Goal: Task Accomplishment & Management: Complete application form

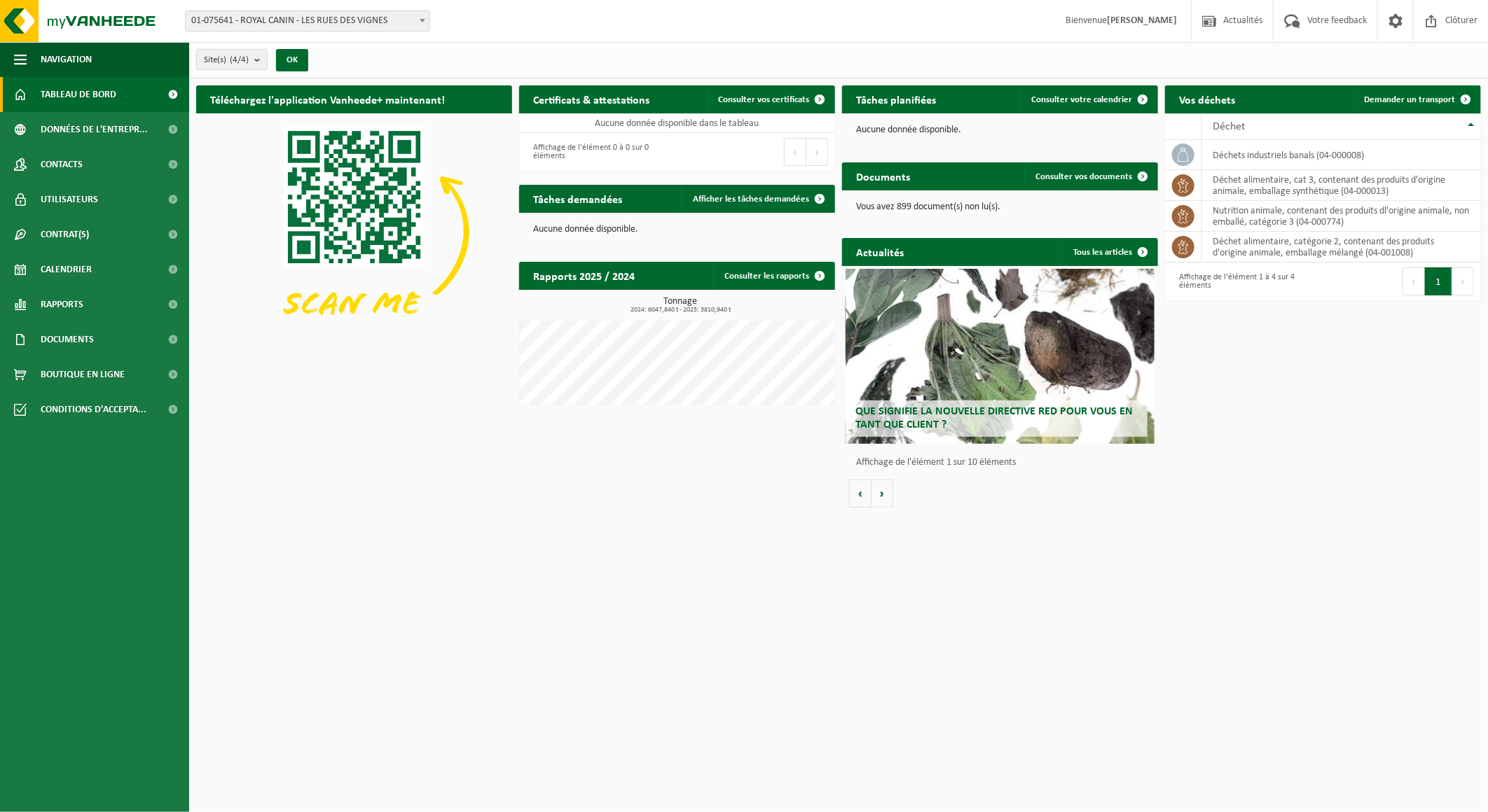
click at [417, 21] on span at bounding box center [422, 20] width 14 height 19
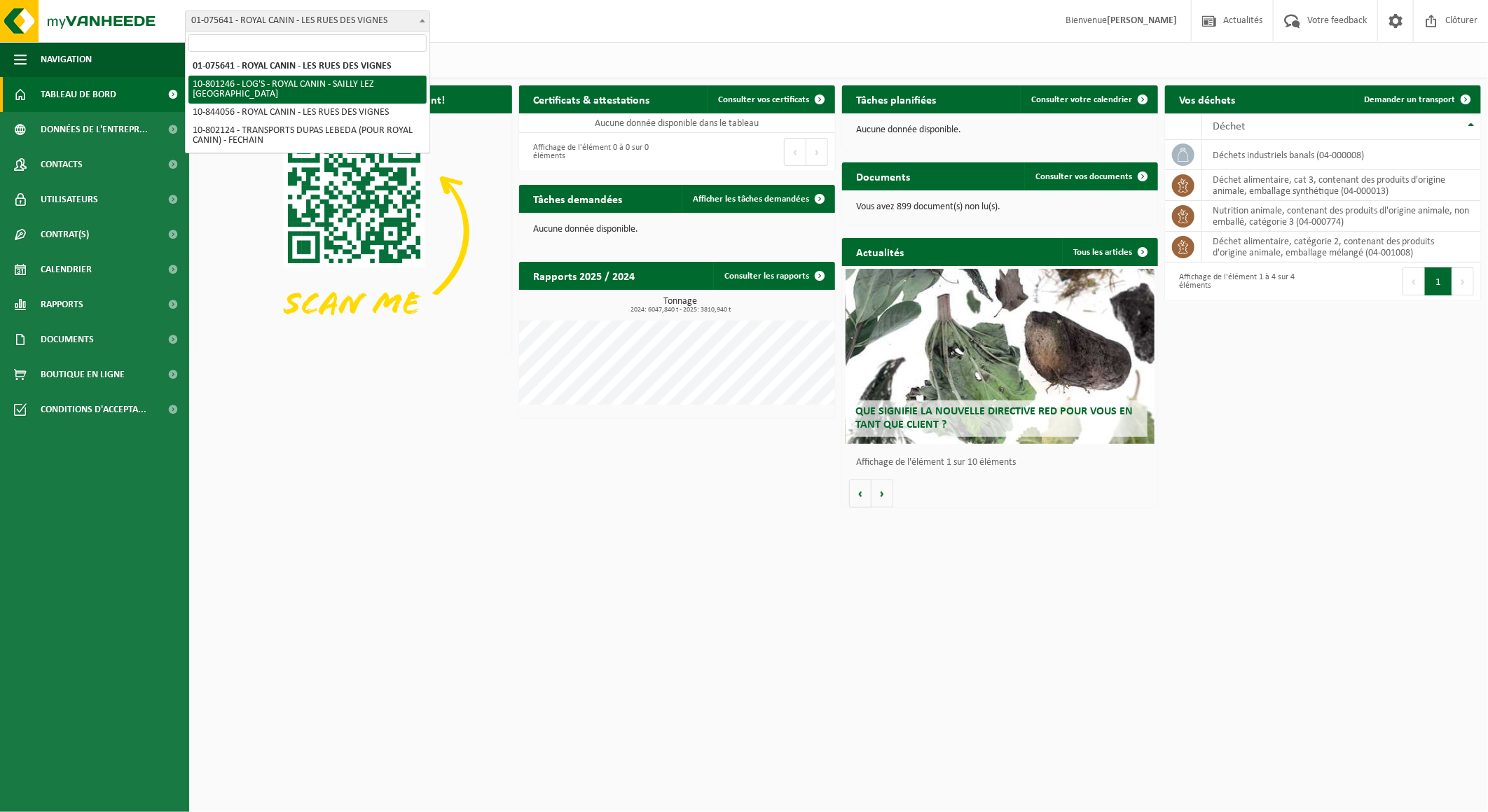
select select "33720"
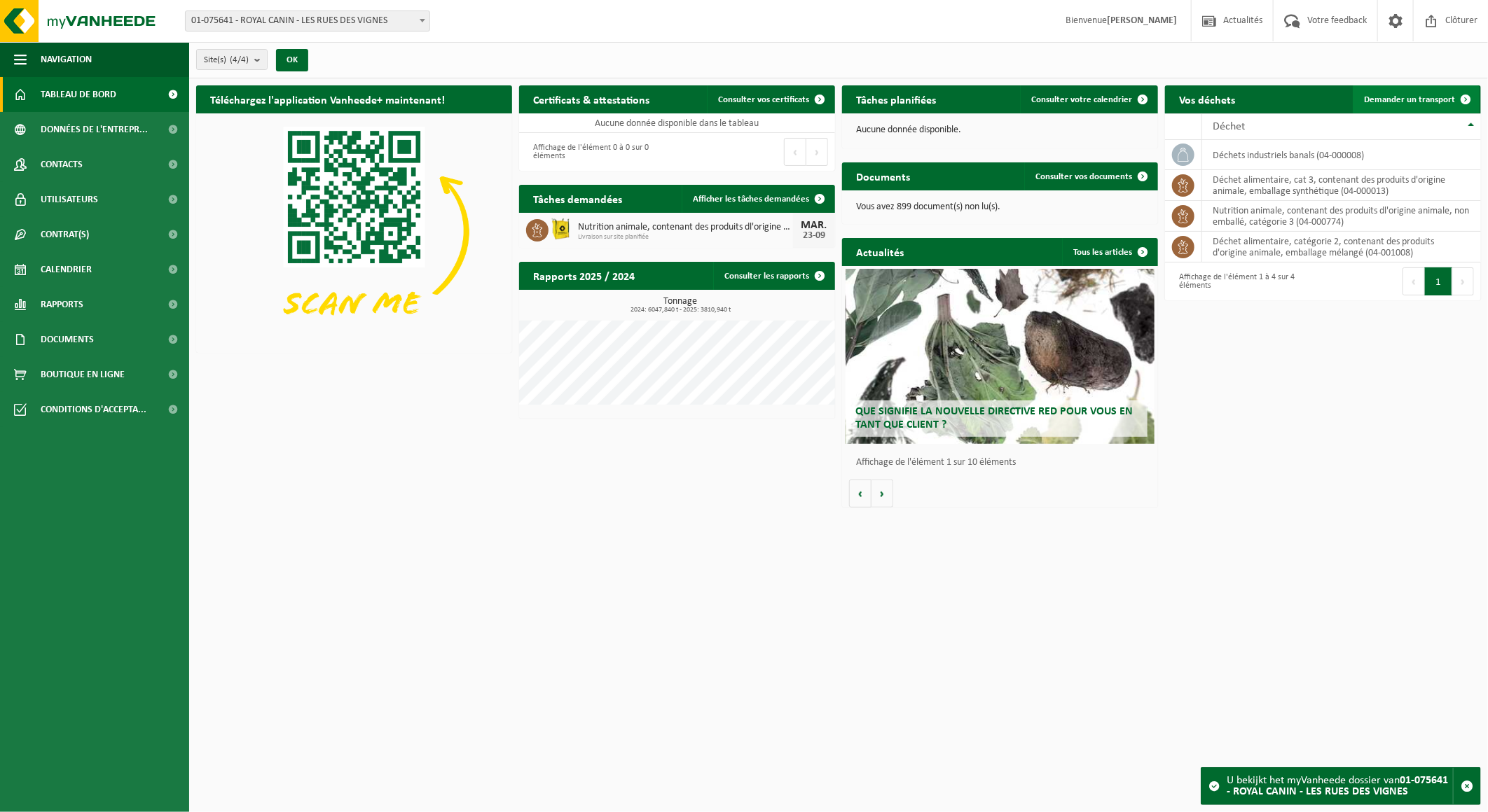
click at [1458, 92] on span at bounding box center [1465, 99] width 28 height 28
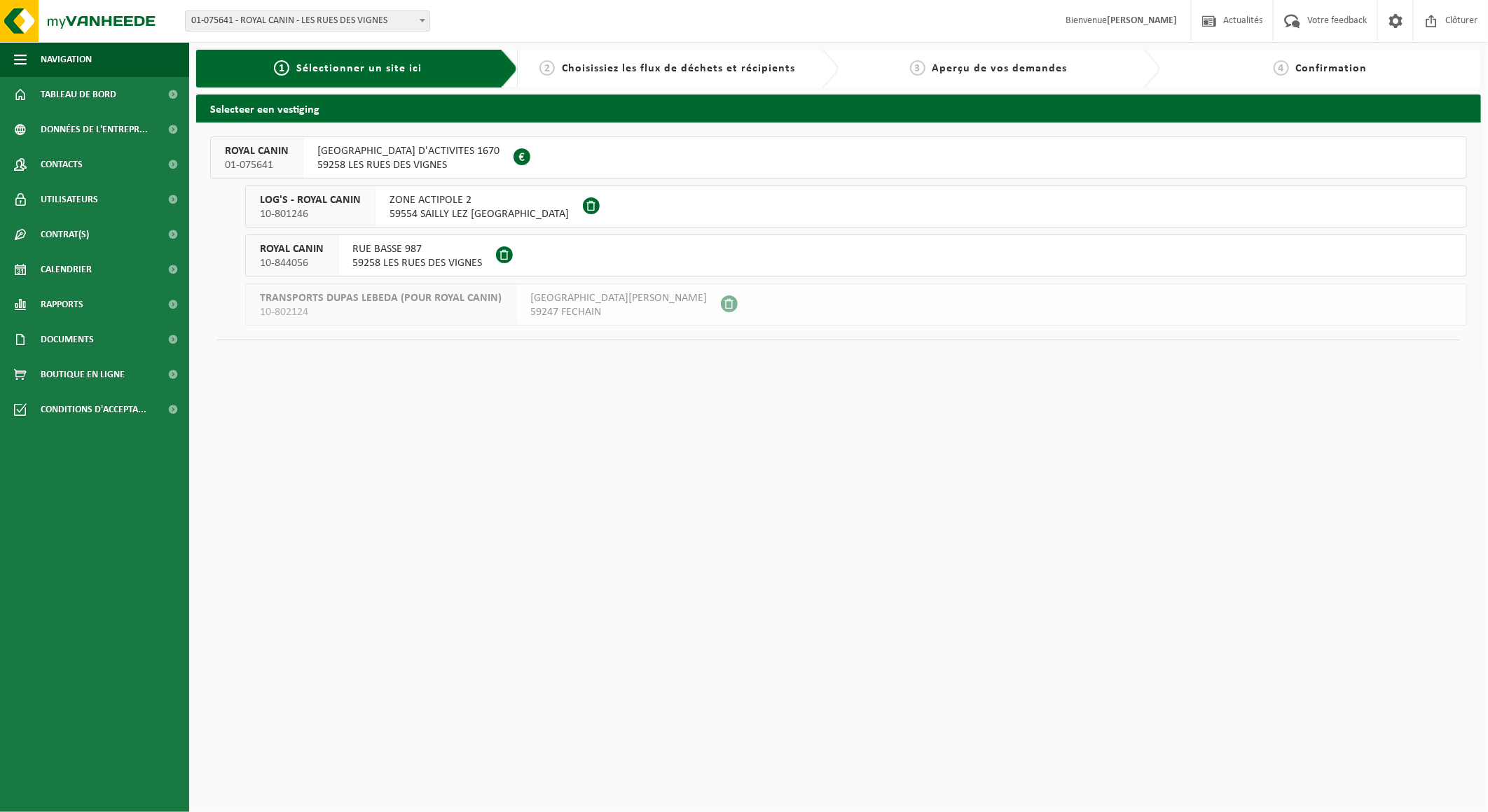
click at [405, 172] on div "RUE HAUTE ZONE D'ACTIVITES 1670 59258 LES RUES DES VIGNES FR 61 700 200 983" at bounding box center [408, 158] width 210 height 41
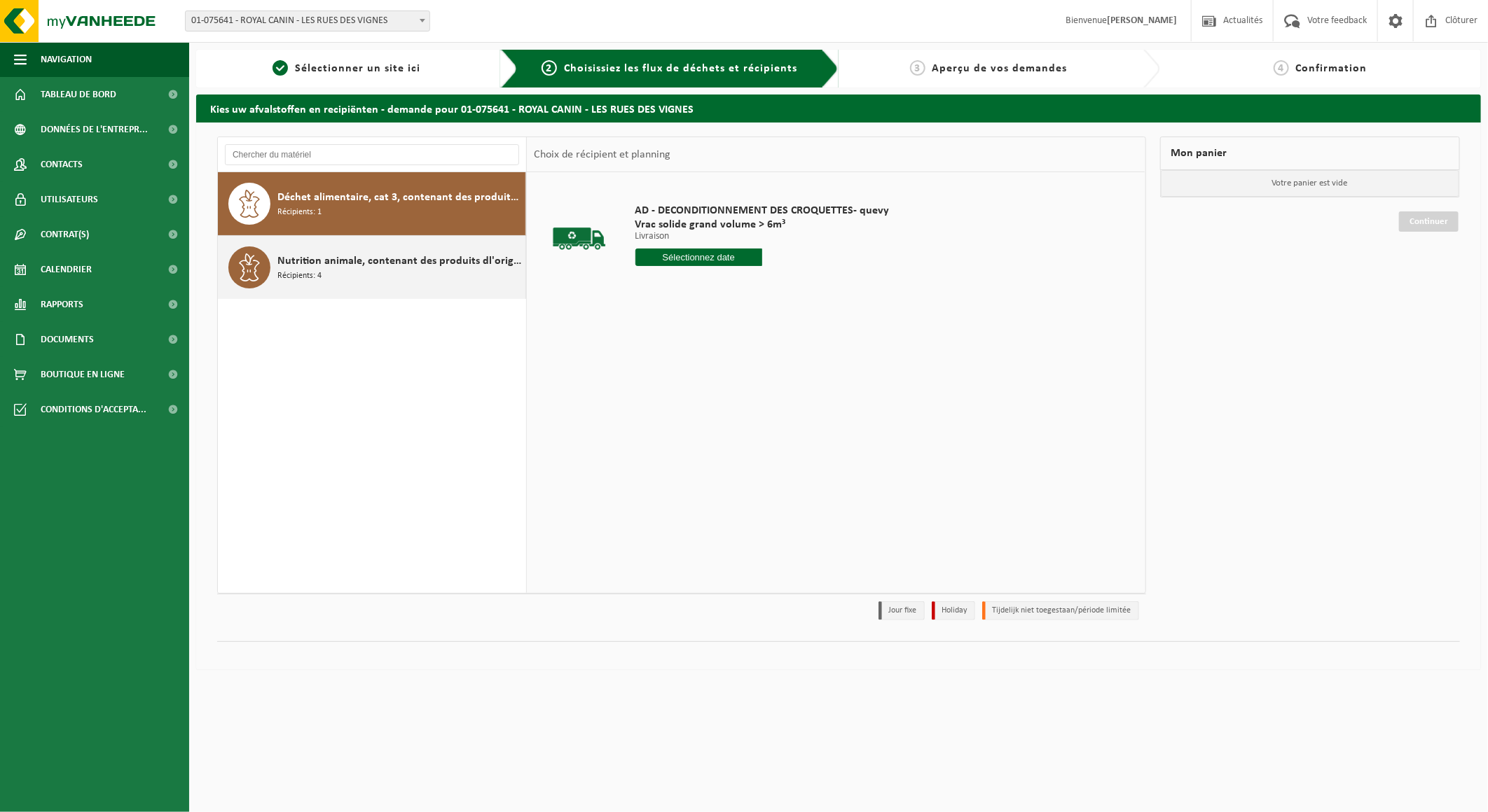
click at [413, 266] on span "Nutrition animale, contenant des produits dl'origine animale, non emballé, caté…" at bounding box center [400, 261] width 245 height 17
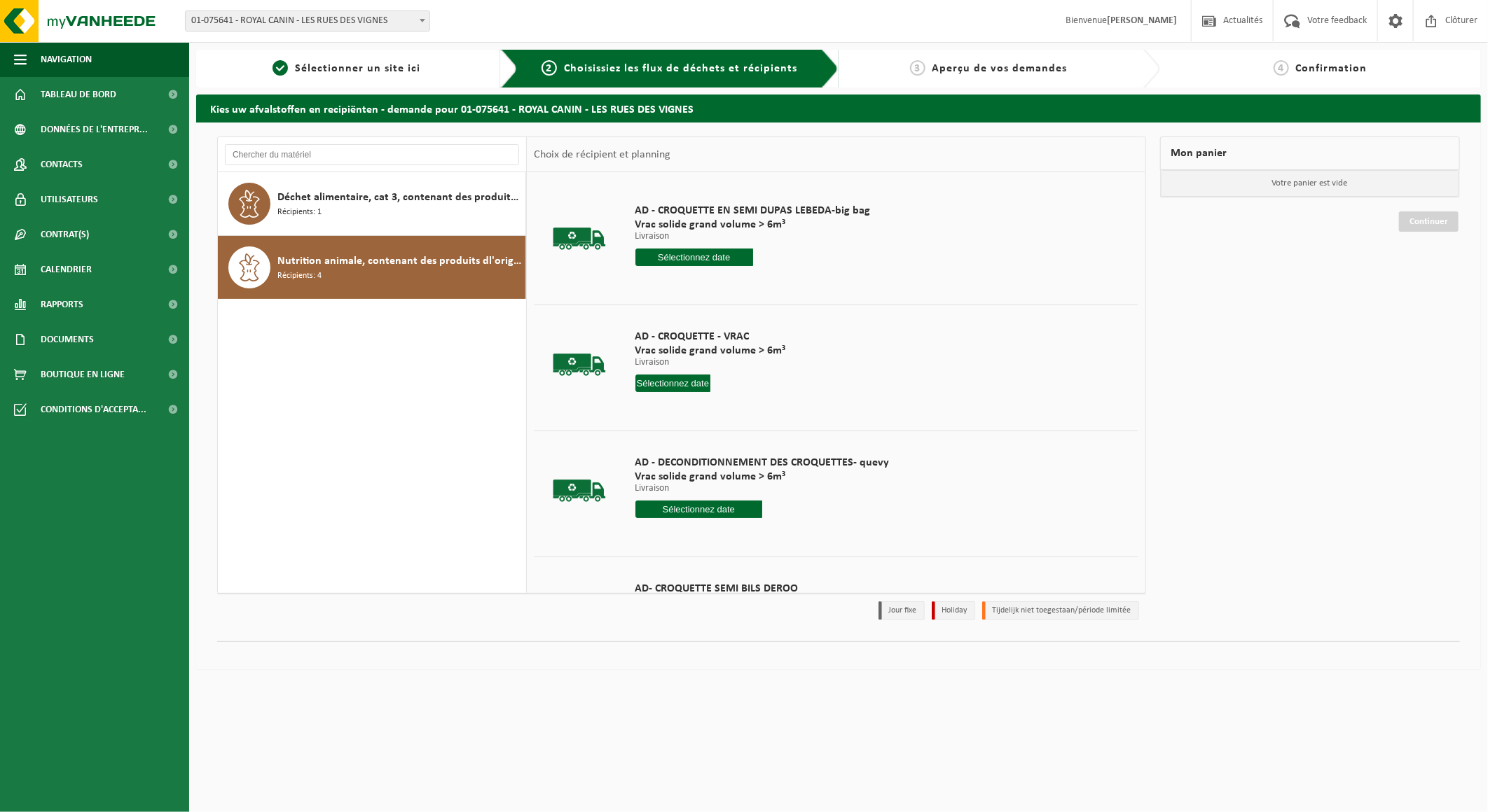
click at [712, 269] on div "AD - CROQUETTE EN SEMI DUPAS LEBEDA-big bag Vrac solide grand volume > 6m³ Livr…" at bounding box center [753, 238] width 249 height 97
click at [712, 258] on input "text" at bounding box center [693, 257] width 118 height 18
click at [663, 407] on div "23" at bounding box center [670, 404] width 24 height 22
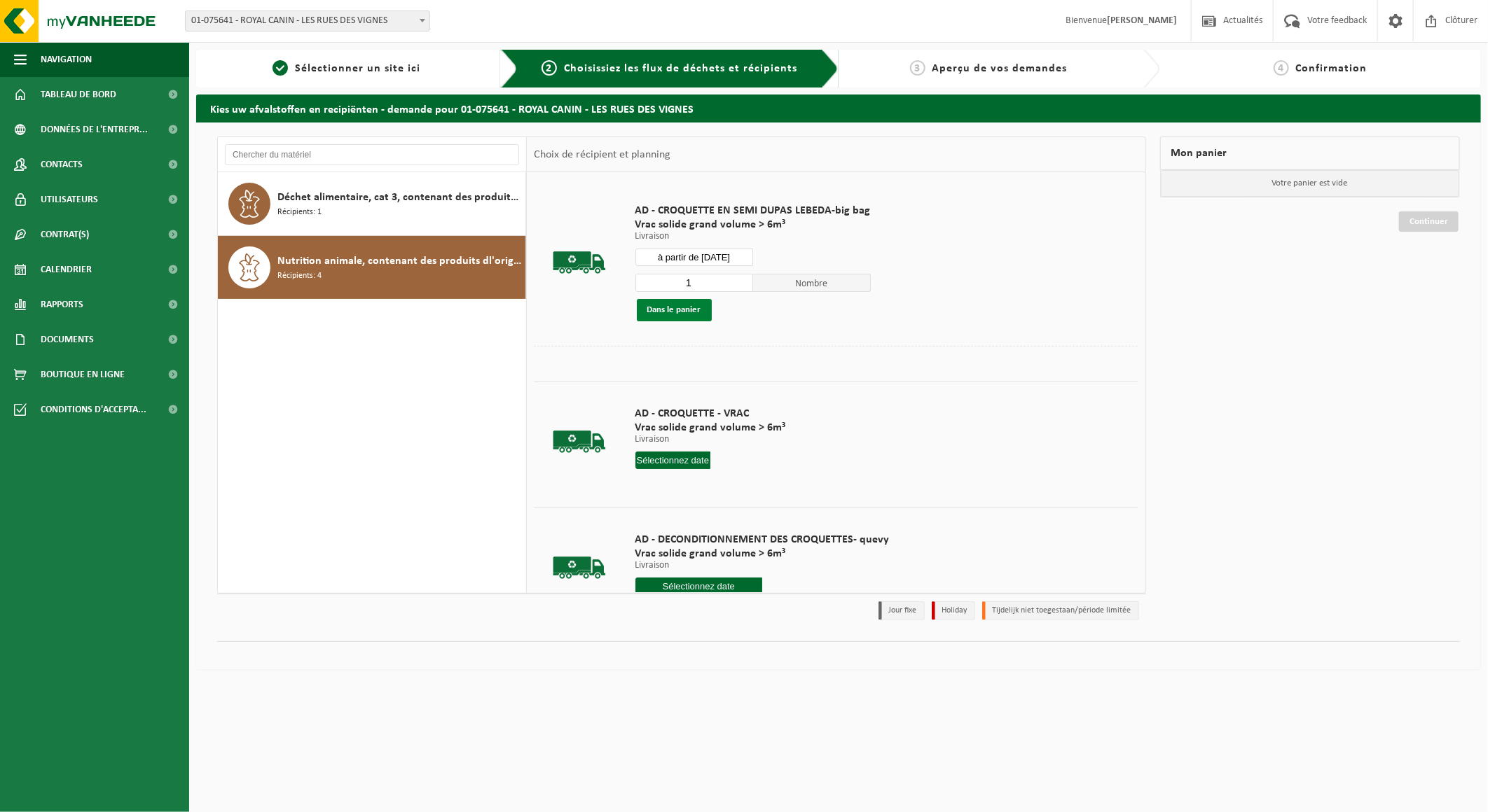
click at [677, 313] on button "Dans le panier" at bounding box center [674, 311] width 75 height 22
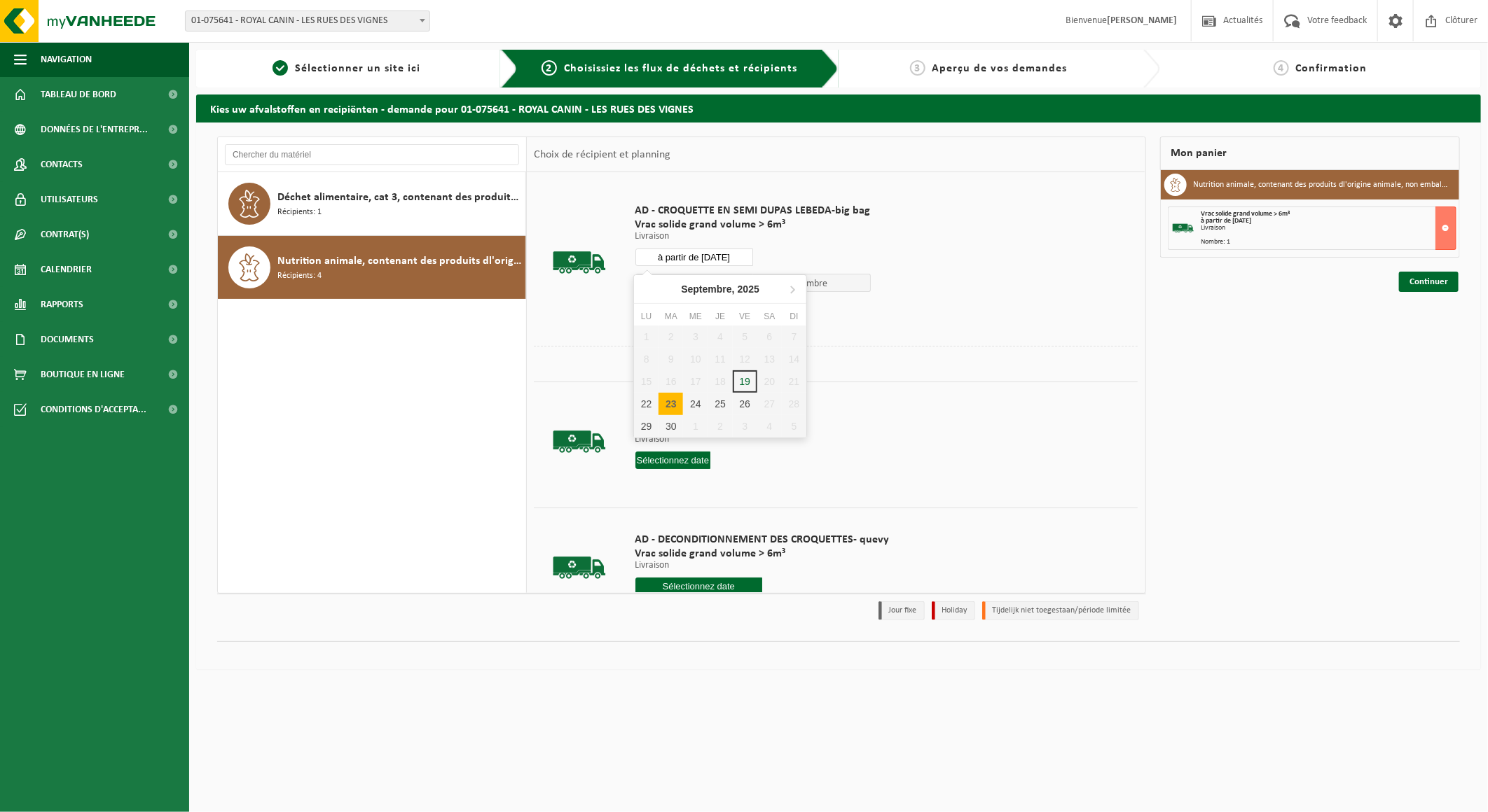
click at [737, 253] on input "à partir de [DATE]" at bounding box center [693, 257] width 118 height 18
click at [699, 405] on div "24" at bounding box center [695, 404] width 24 height 22
drag, startPoint x: 689, startPoint y: 313, endPoint x: 718, endPoint y: 293, distance: 35.2
click at [690, 313] on button "Dans le panier" at bounding box center [674, 311] width 75 height 22
click at [739, 256] on input "à partir de [DATE]" at bounding box center [693, 257] width 118 height 18
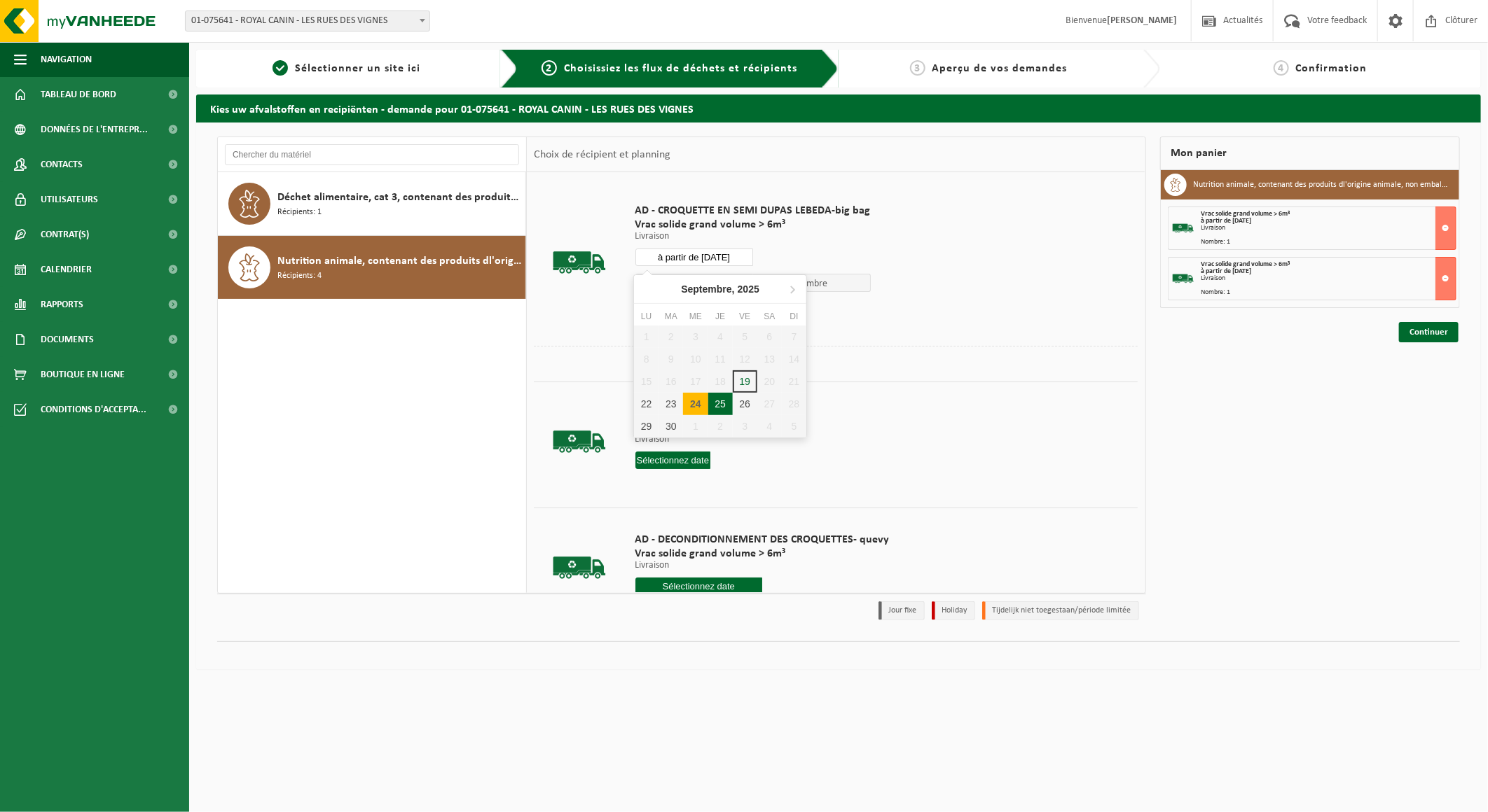
click at [722, 406] on div "25" at bounding box center [720, 404] width 24 height 22
click at [684, 313] on button "Dans le panier" at bounding box center [674, 311] width 75 height 22
click at [744, 253] on input "à partir de 2025-09-25" at bounding box center [693, 257] width 118 height 18
click at [746, 407] on div "26" at bounding box center [744, 404] width 24 height 22
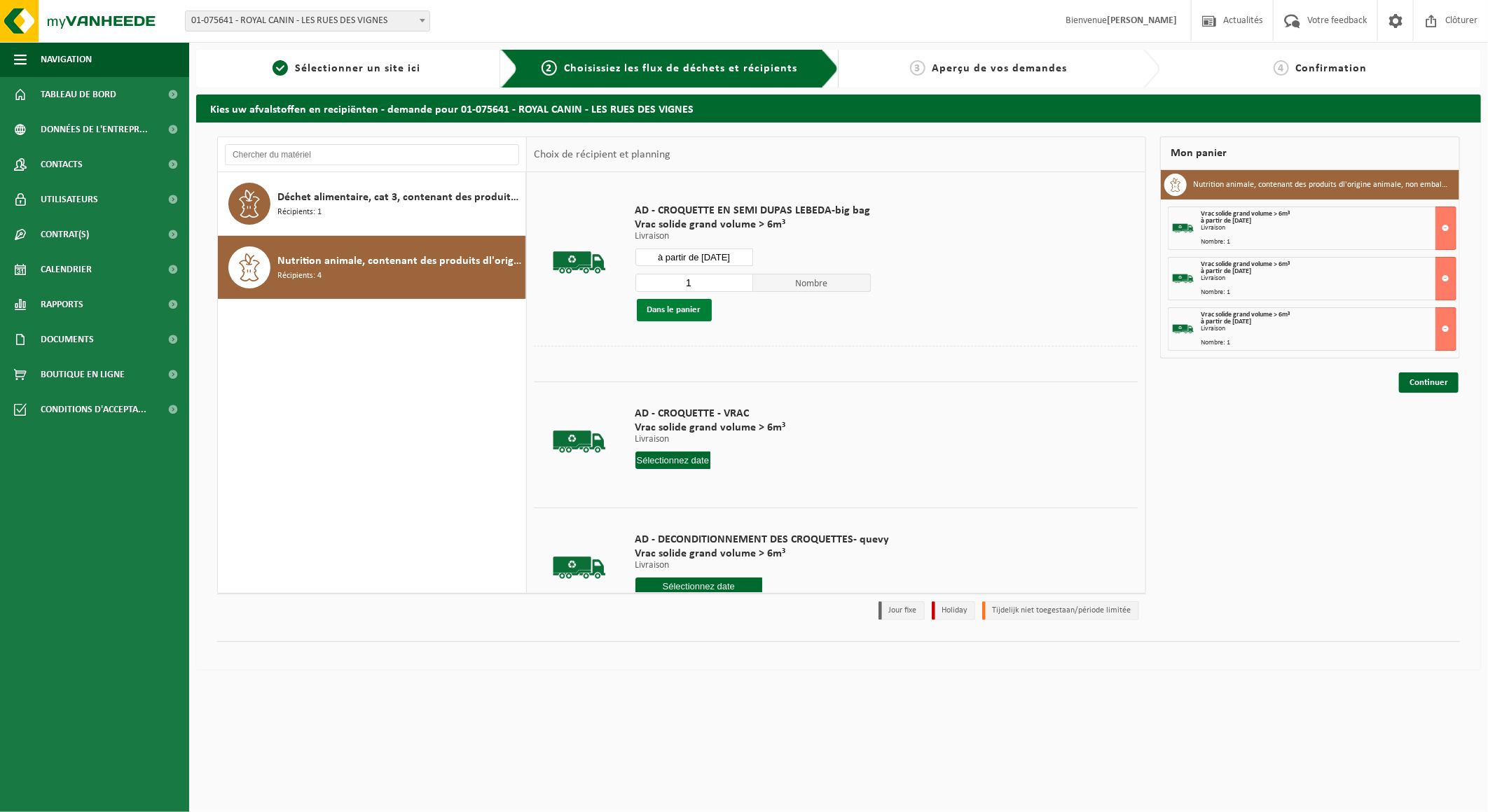
click at [692, 311] on button "Dans le panier" at bounding box center [674, 311] width 75 height 22
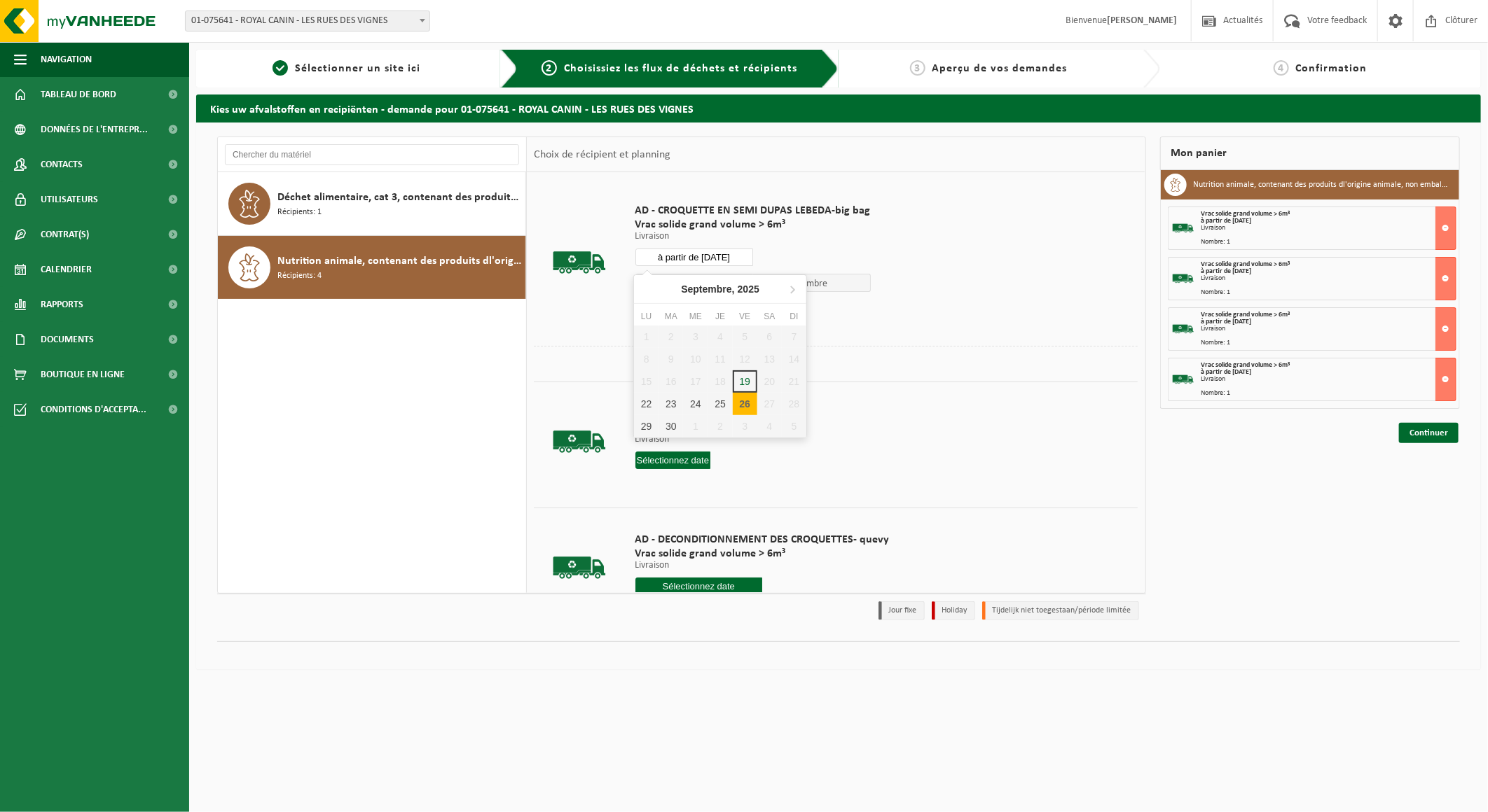
click at [729, 260] on input "à partir de 2025-09-26" at bounding box center [693, 257] width 118 height 18
click at [646, 425] on div "29" at bounding box center [646, 426] width 24 height 22
type input "à partir de 2025-09-29"
click at [655, 313] on button "Dans le panier" at bounding box center [674, 311] width 75 height 22
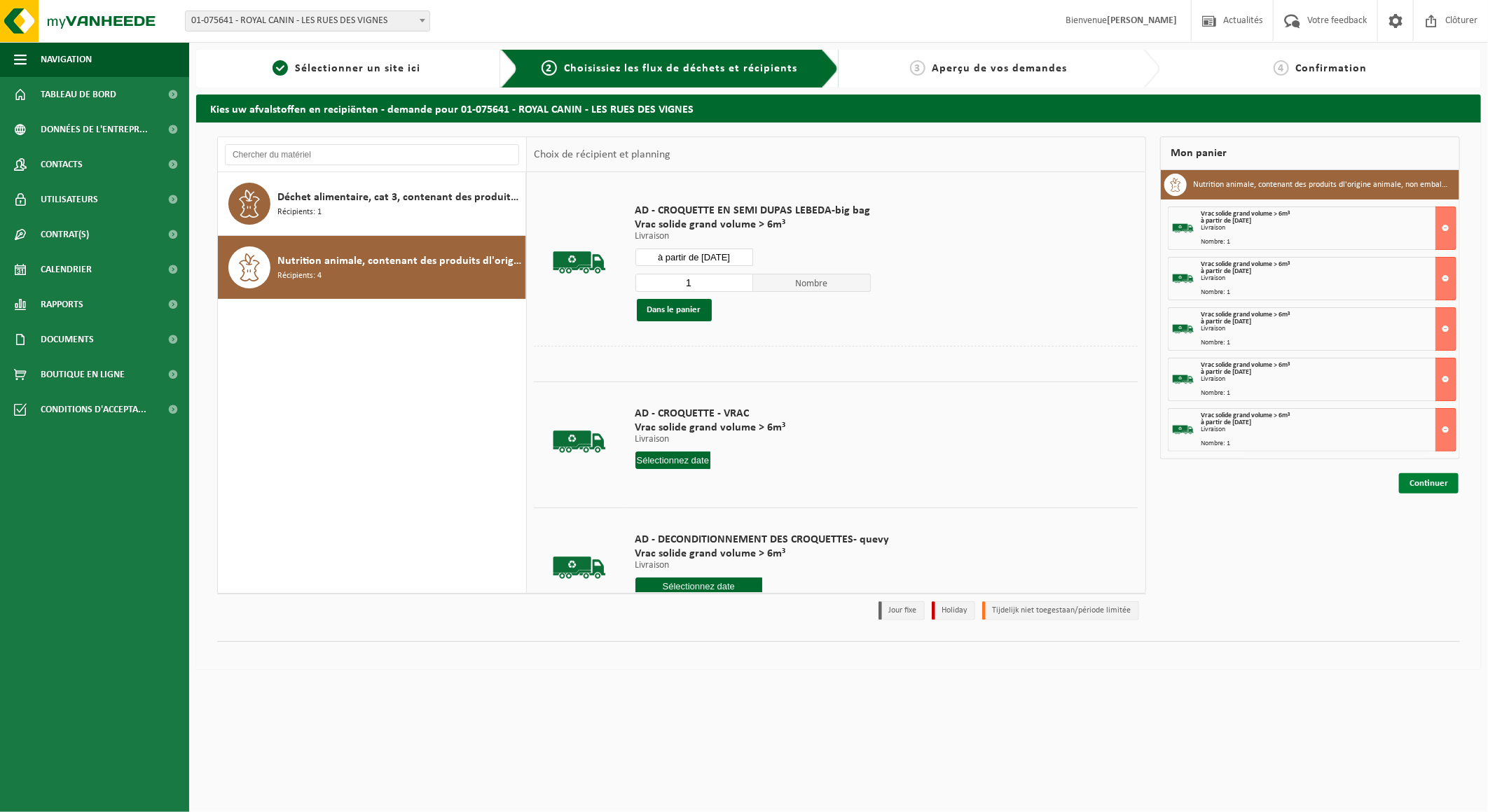
click at [1442, 491] on link "Continuer" at bounding box center [1429, 484] width 59 height 20
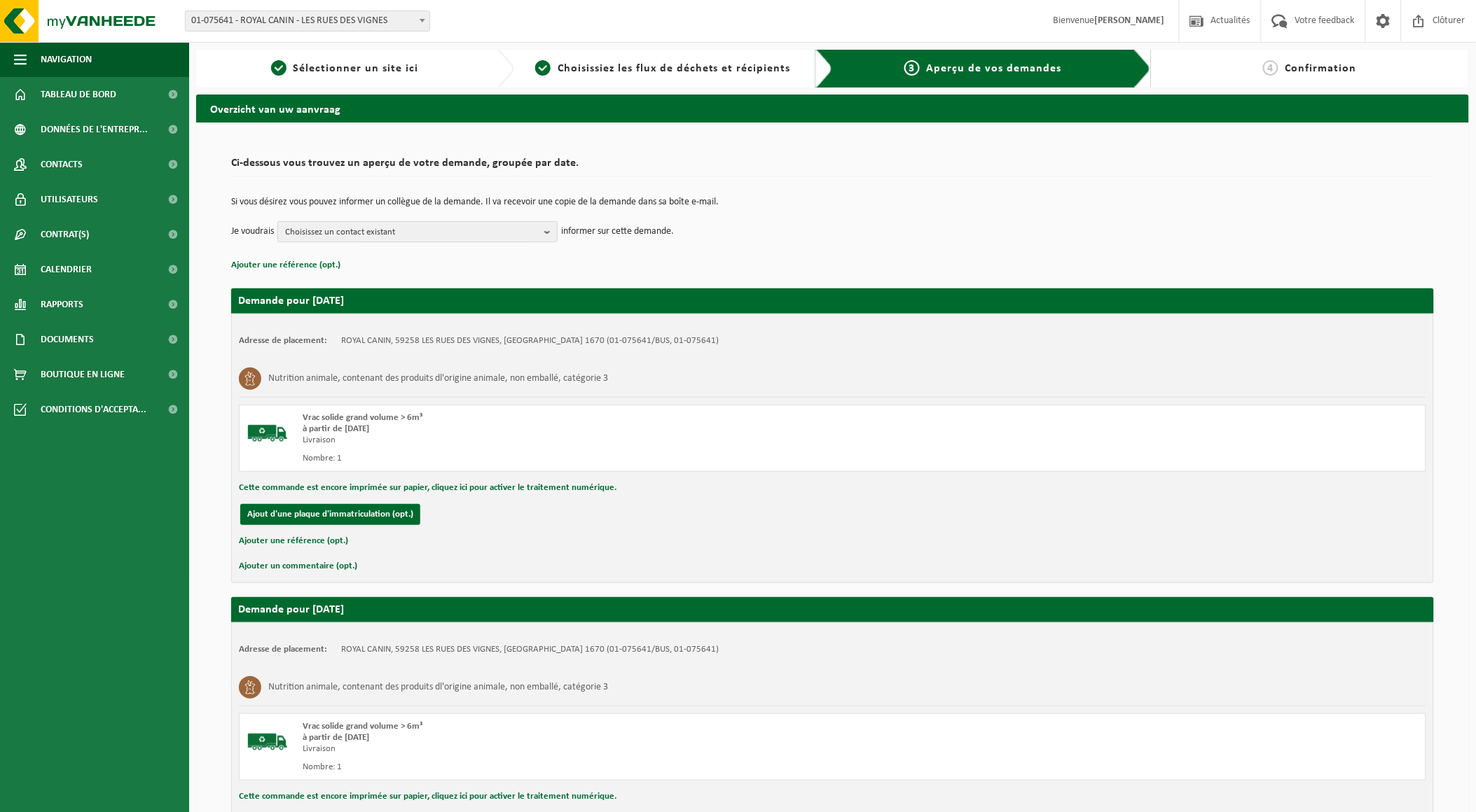
click at [502, 234] on span "Choisissez un contact existant" at bounding box center [411, 232] width 253 height 21
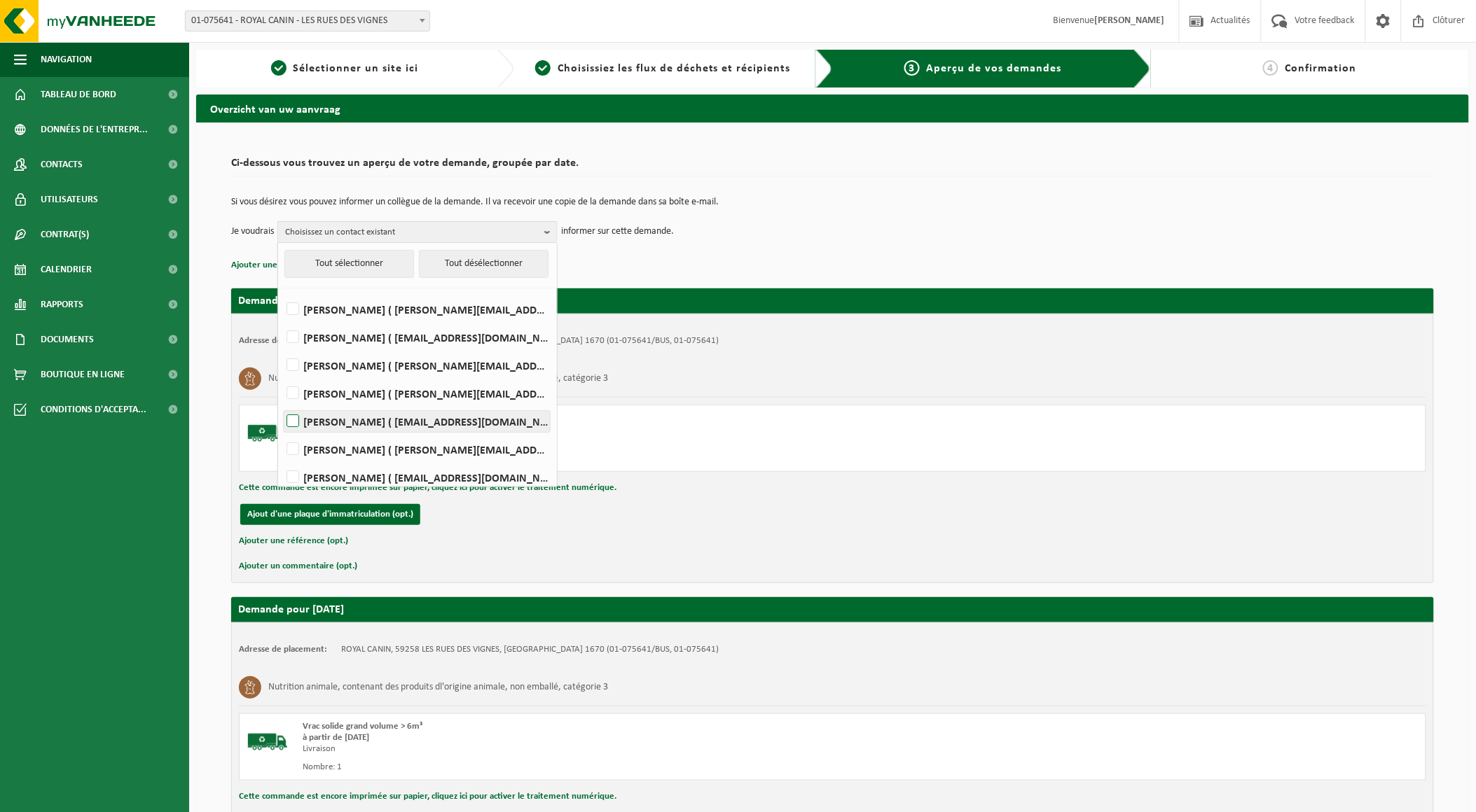
click at [424, 427] on label "[PERSON_NAME] ( [EMAIL_ADDRESS][DOMAIN_NAME] )" at bounding box center [416, 421] width 266 height 21
click at [282, 404] on input "[PERSON_NAME] ( [EMAIL_ADDRESS][DOMAIN_NAME] )" at bounding box center [281, 403] width 1 height 1
checkbox input "true"
click at [944, 486] on div "Cette commande est encore imprimée sur papier, cliquez ici pour activer le trai…" at bounding box center [833, 488] width 1187 height 19
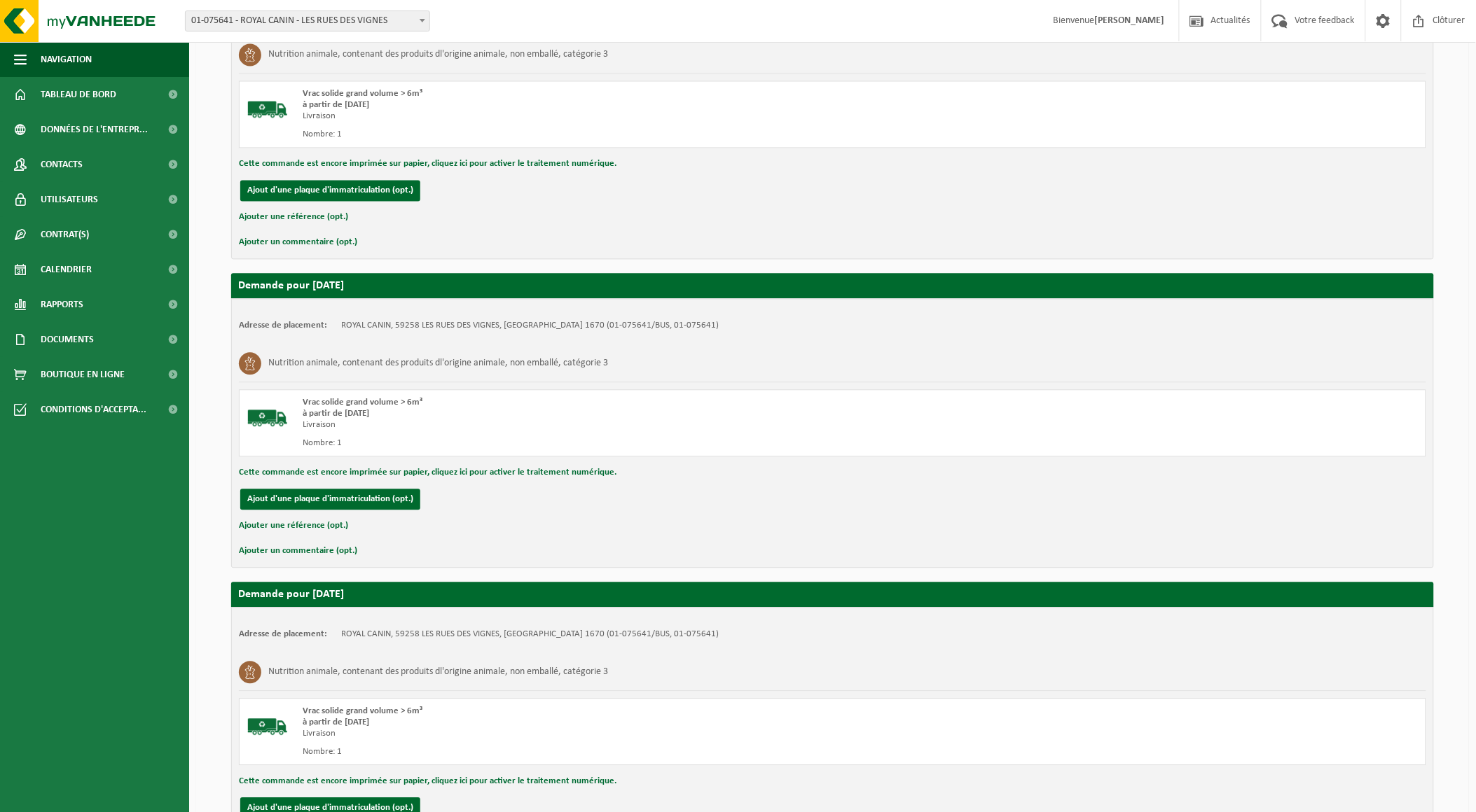
scroll to position [1079, 0]
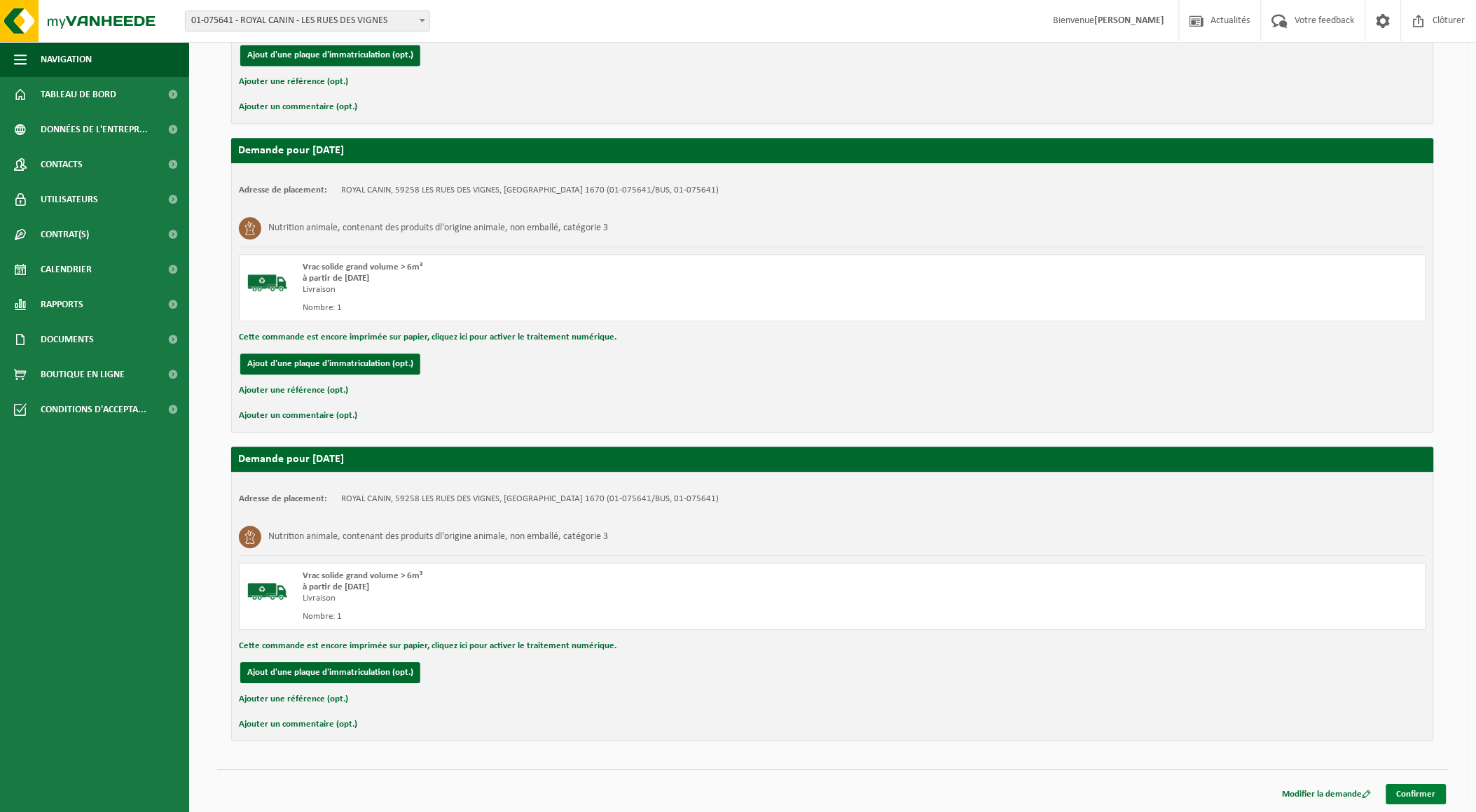
click at [1403, 792] on link "Confirmer" at bounding box center [1416, 794] width 60 height 20
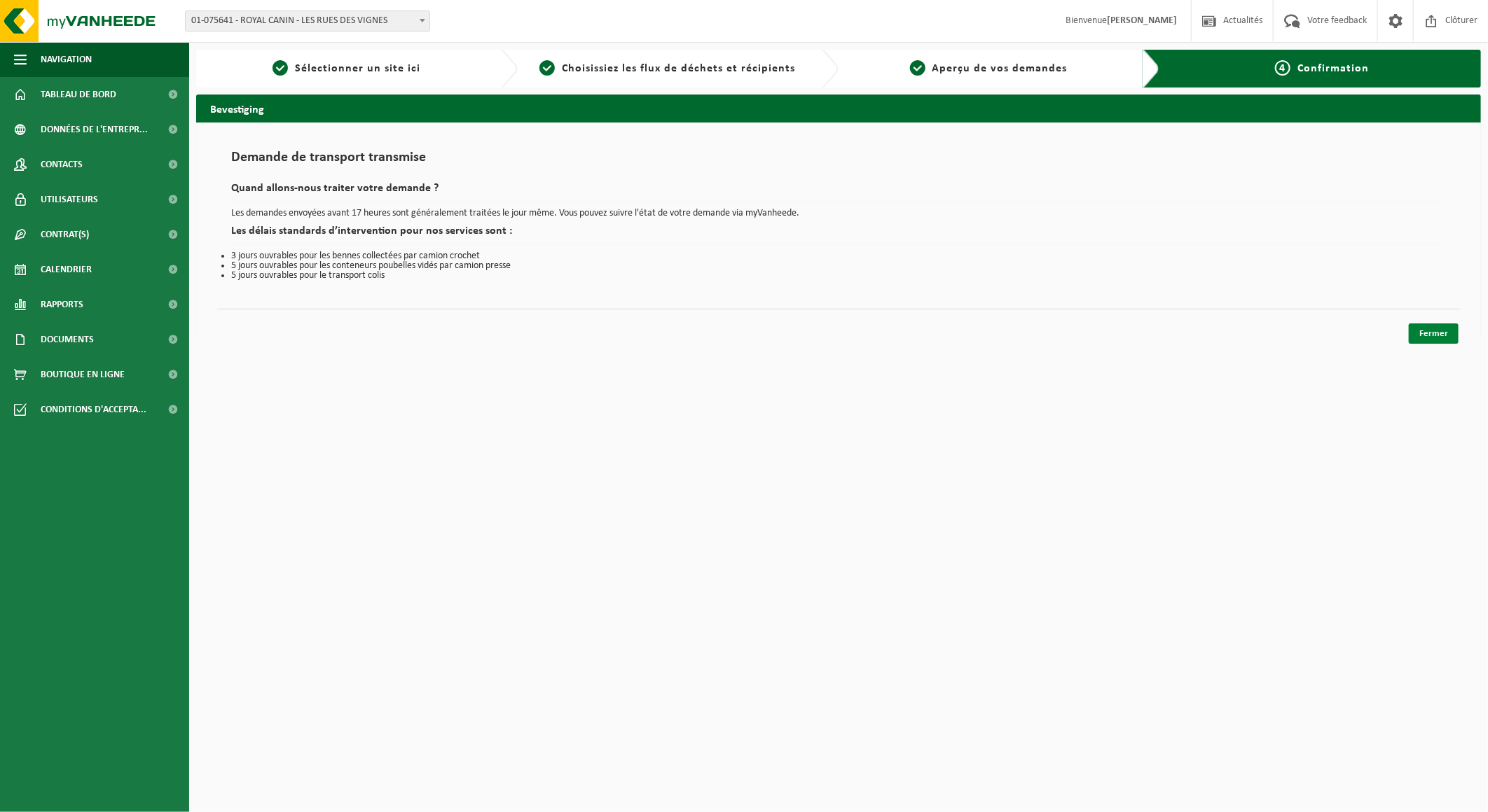
click at [1444, 336] on link "Fermer" at bounding box center [1433, 334] width 50 height 20
